Goal: Navigation & Orientation: Understand site structure

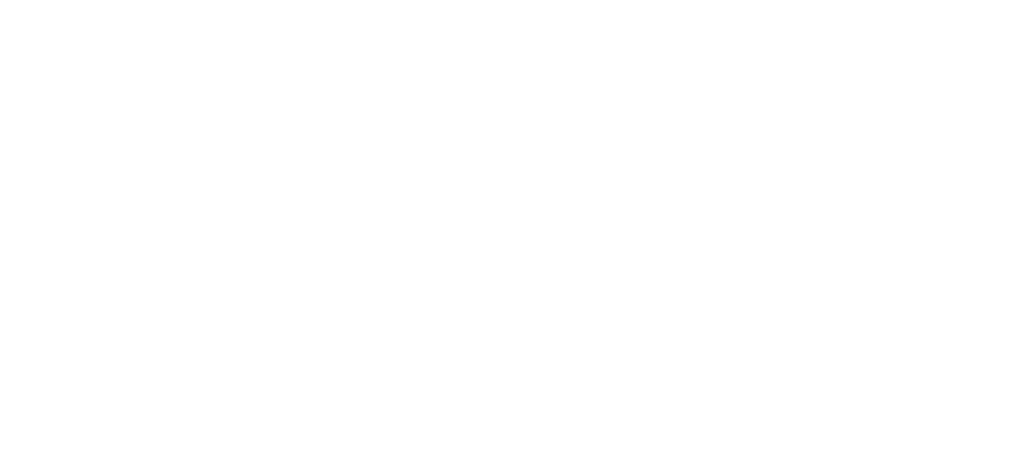
scroll to position [13, 0]
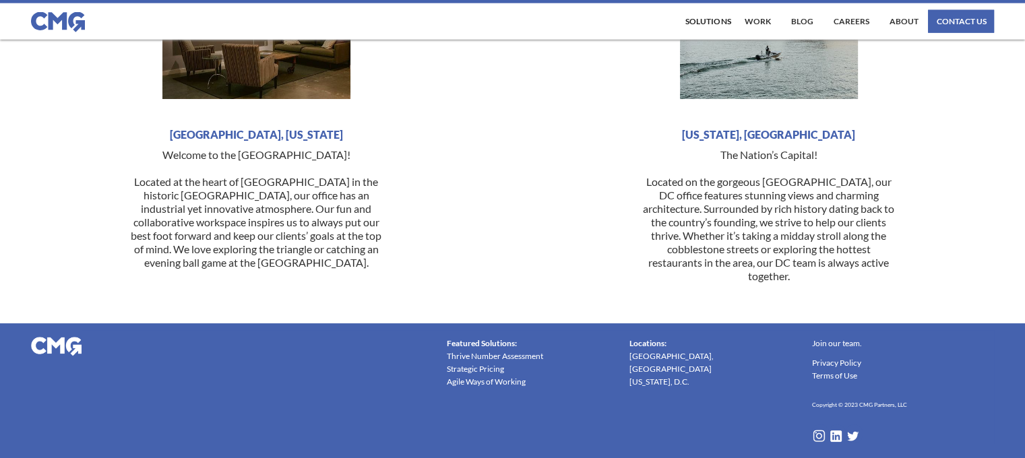
scroll to position [3341, 0]
